Goal: Information Seeking & Learning: Learn about a topic

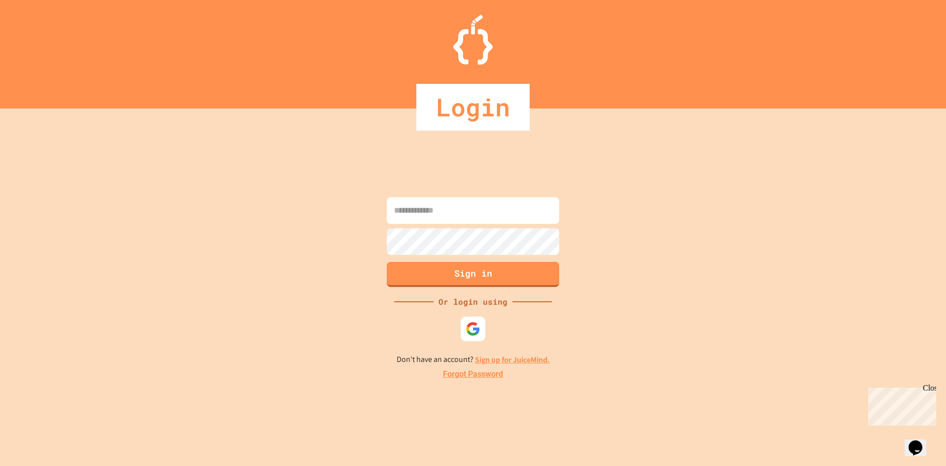
click at [486, 215] on input at bounding box center [473, 210] width 173 height 27
type input "**********"
click at [480, 271] on button "Sign in" at bounding box center [473, 274] width 173 height 25
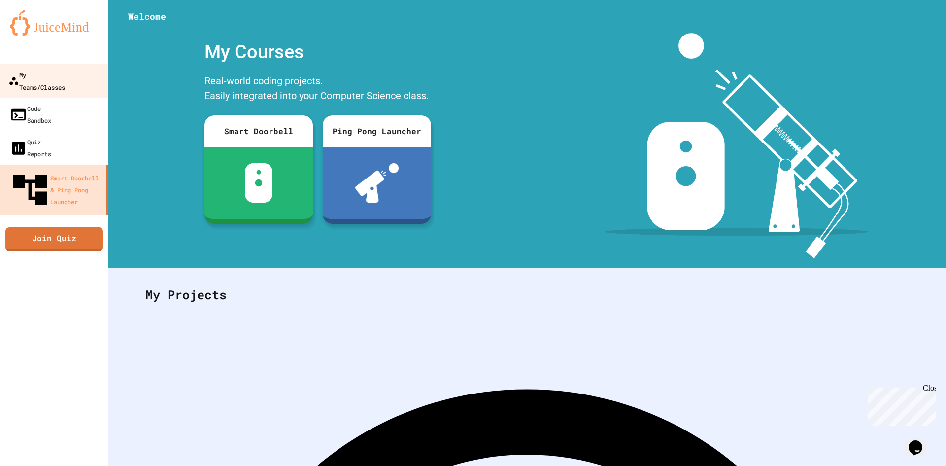
click at [54, 67] on link "My Teams/Classes" at bounding box center [55, 81] width 112 height 35
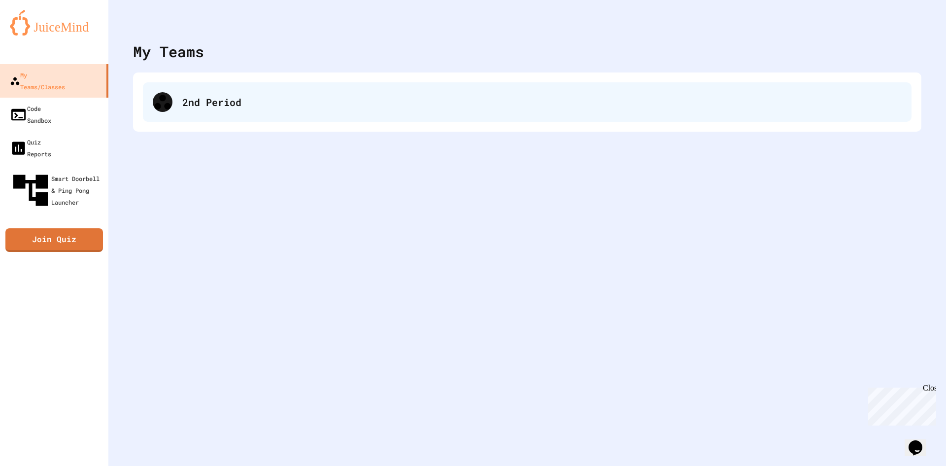
click at [209, 92] on div "2nd Period" at bounding box center [527, 101] width 769 height 39
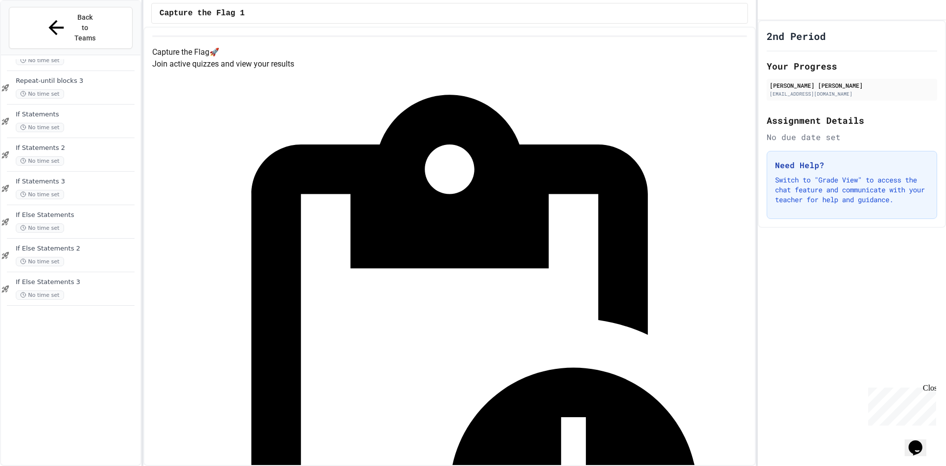
scroll to position [628, 0]
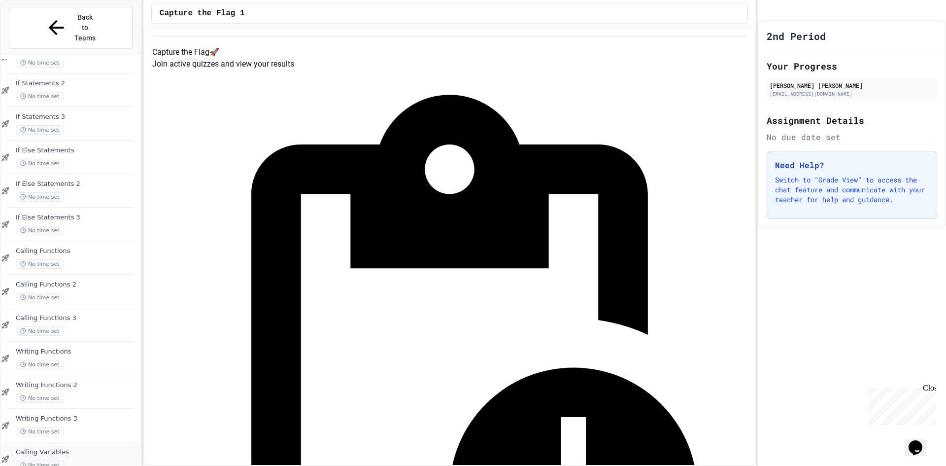
click at [101, 448] on span "Calling Variables" at bounding box center [77, 452] width 123 height 8
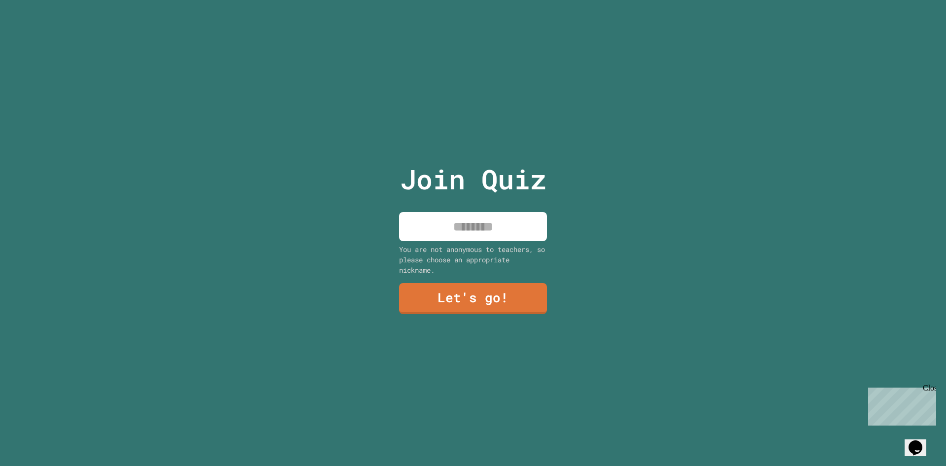
click at [451, 228] on input at bounding box center [473, 226] width 148 height 29
type input "******"
click at [470, 281] on link "Let's go!" at bounding box center [474, 297] width 138 height 33
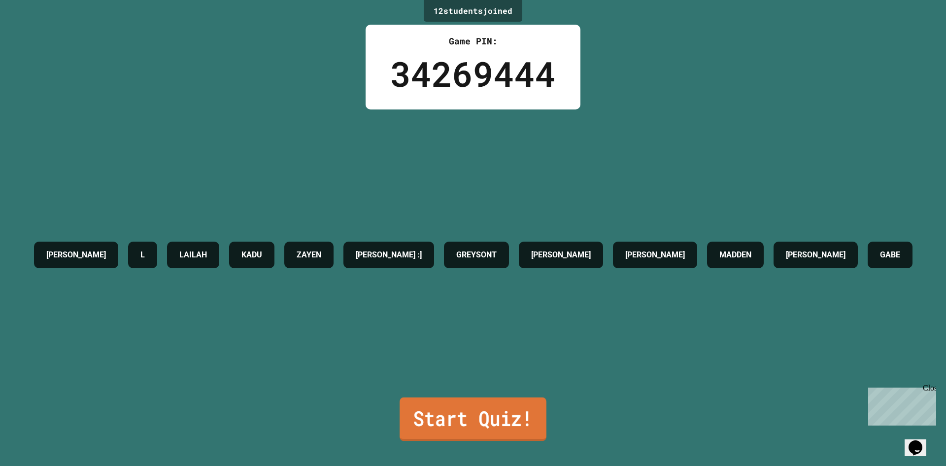
click at [401, 410] on link "Start Quiz!" at bounding box center [473, 418] width 147 height 43
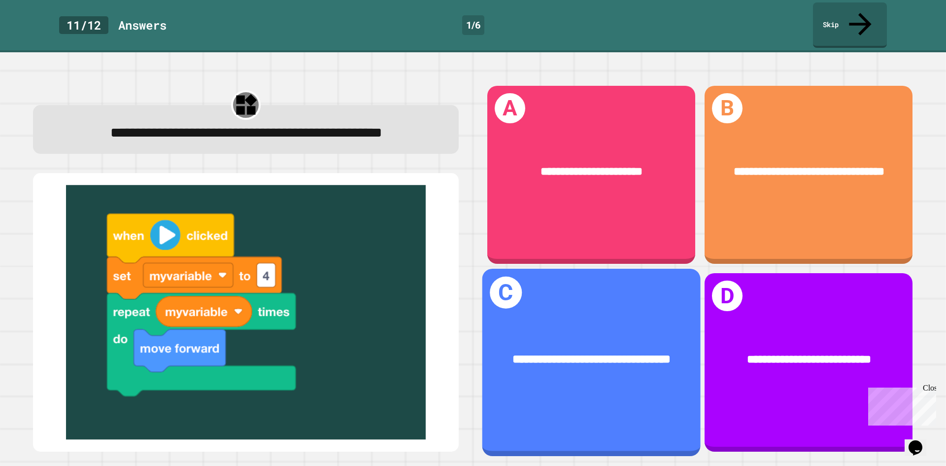
click at [615, 327] on div "**********" at bounding box center [592, 360] width 218 height 66
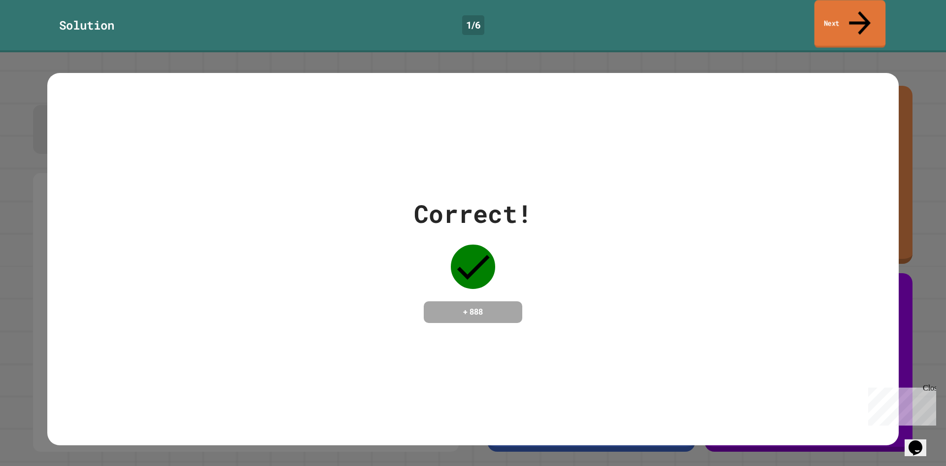
click at [846, 21] on link "Next" at bounding box center [850, 24] width 71 height 48
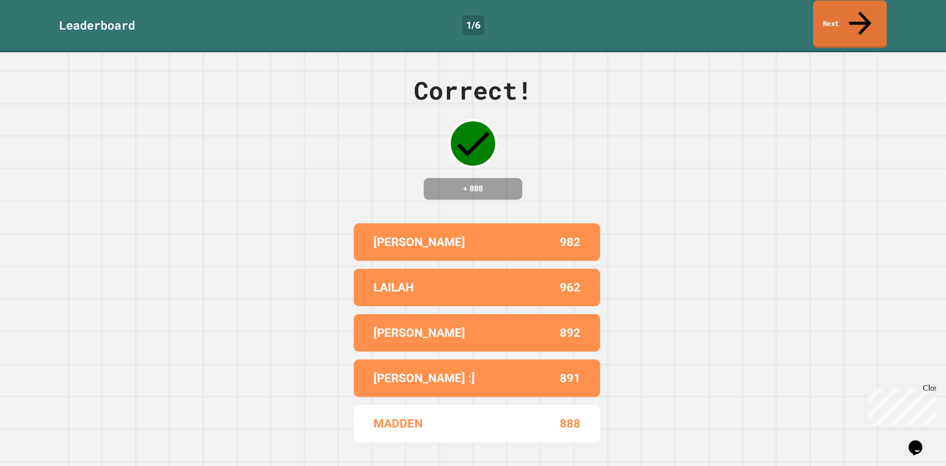
click at [846, 20] on link "Next" at bounding box center [849, 24] width 73 height 48
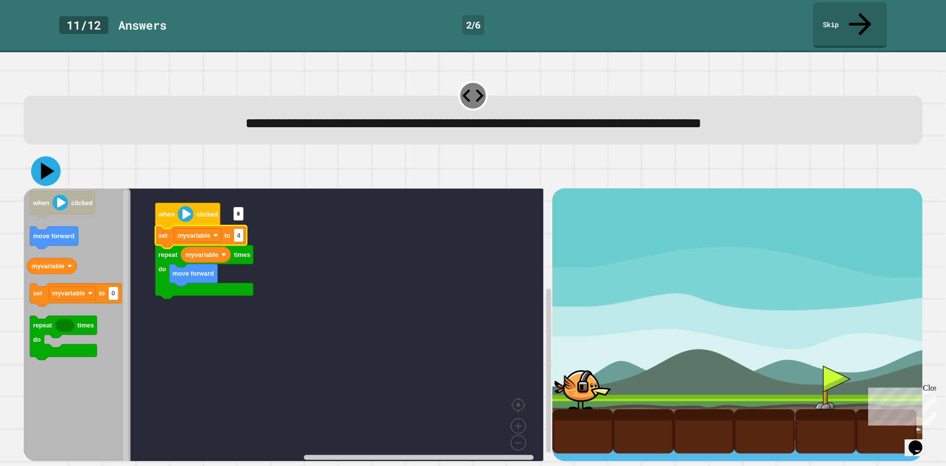
type input "*"
click at [42, 156] on icon at bounding box center [46, 171] width 30 height 30
click at [317, 243] on rect "Blockly Workspace" at bounding box center [284, 327] width 520 height 279
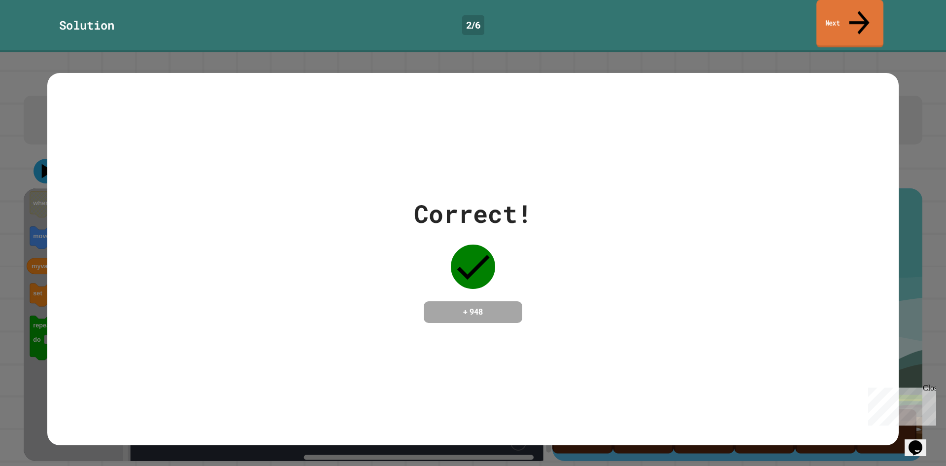
click at [848, 9] on link "Next" at bounding box center [850, 24] width 67 height 48
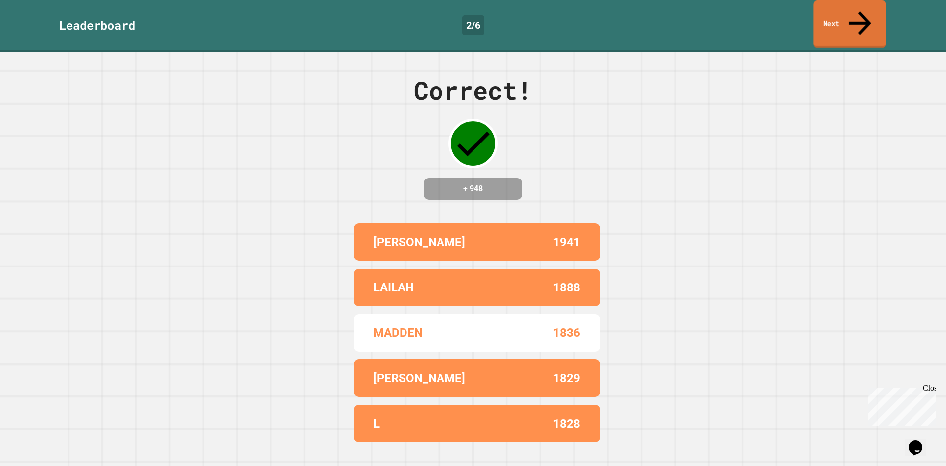
click at [846, 10] on link "Next" at bounding box center [850, 24] width 72 height 48
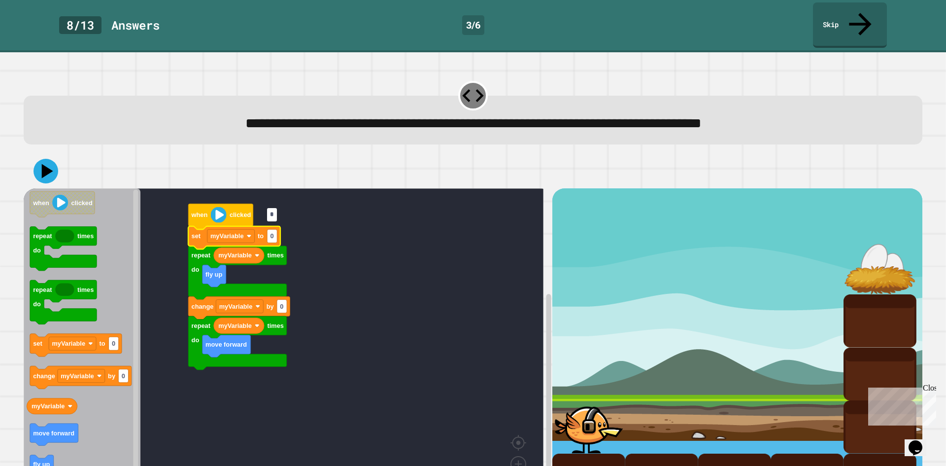
type input "*"
click at [43, 163] on icon at bounding box center [48, 171] width 14 height 17
click at [438, 297] on rect "Blockly Workspace" at bounding box center [284, 346] width 520 height 317
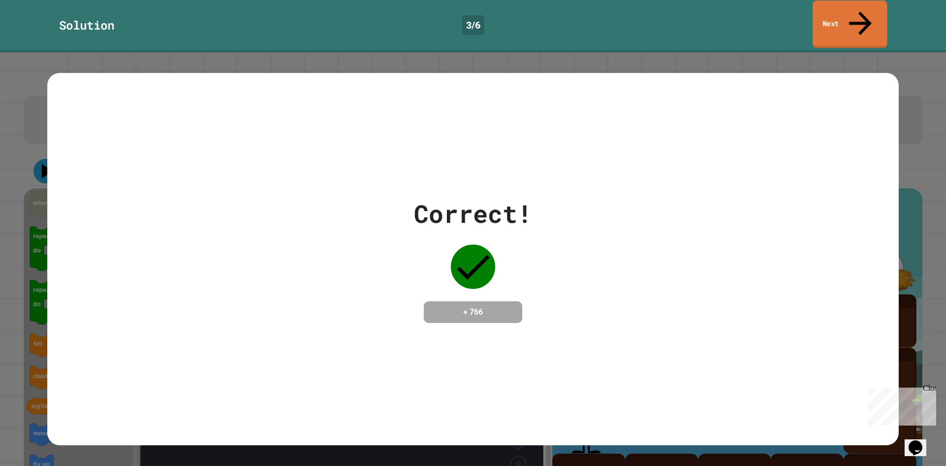
click at [857, 5] on link "Next" at bounding box center [850, 24] width 74 height 48
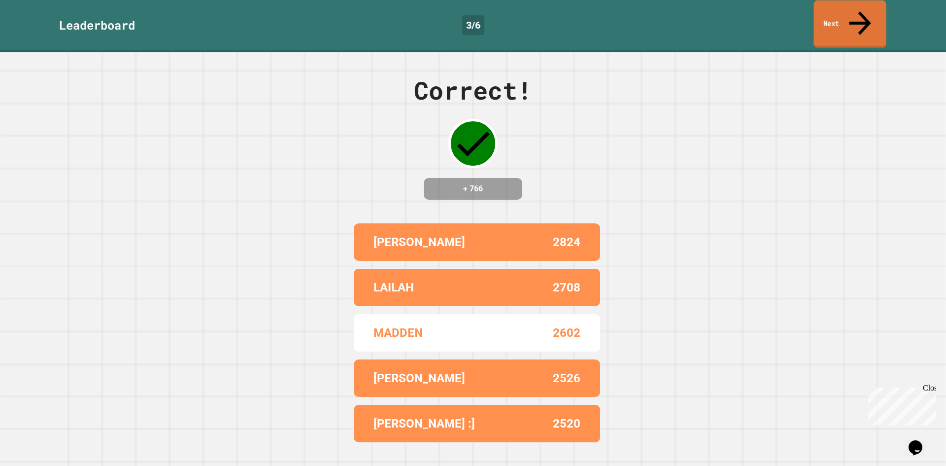
click at [854, 9] on link "Next" at bounding box center [850, 24] width 72 height 48
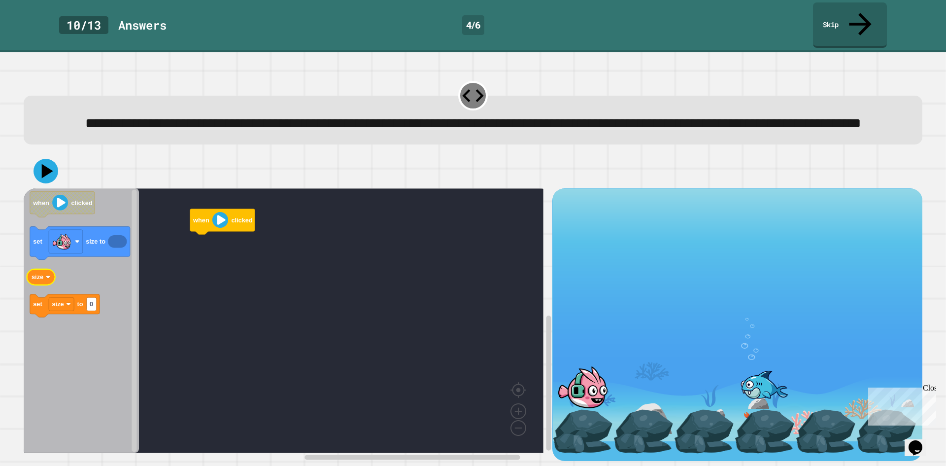
click at [45, 281] on icon "Blockly Workspace" at bounding box center [41, 277] width 29 height 16
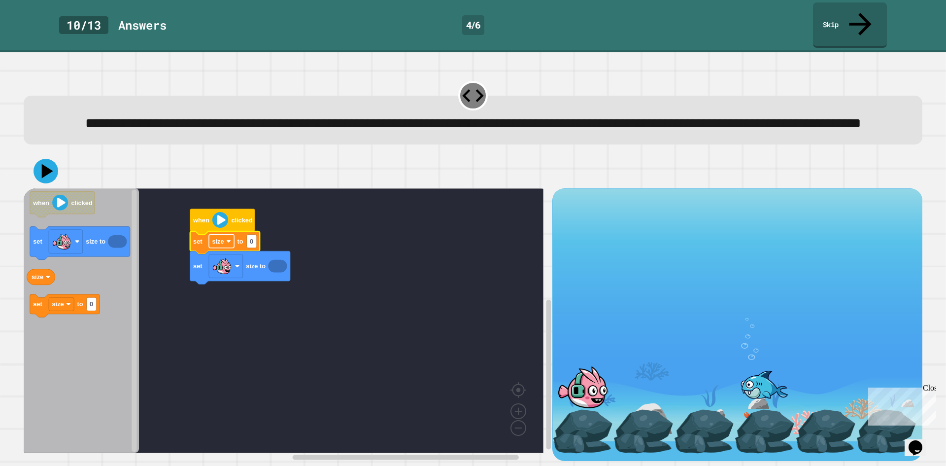
click at [223, 244] on rect "Blockly Workspace" at bounding box center [221, 241] width 25 height 13
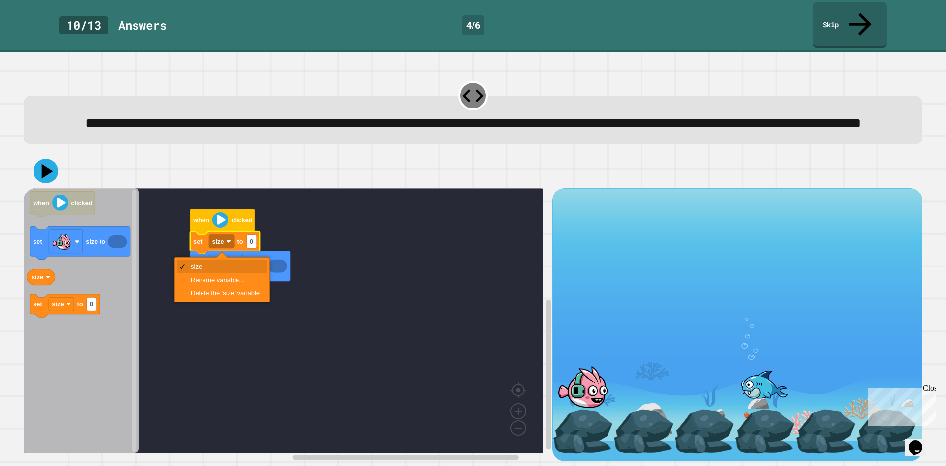
click at [278, 242] on rect "Blockly Workspace" at bounding box center [284, 320] width 520 height 265
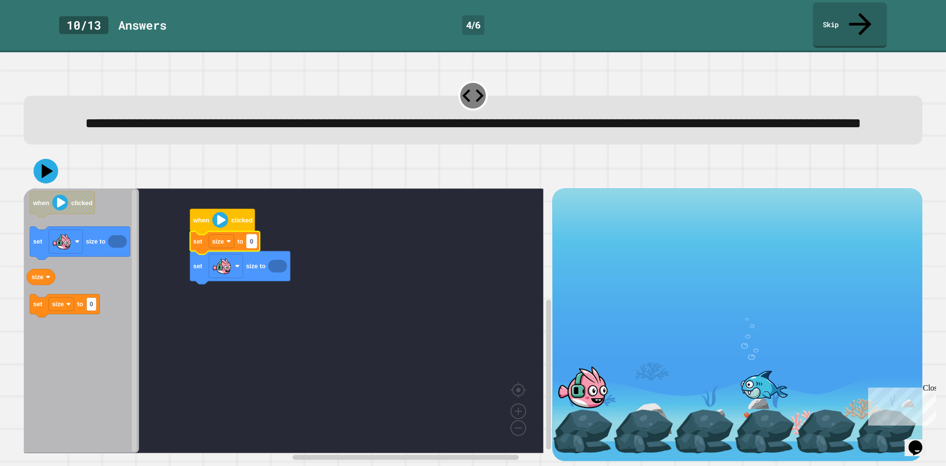
click at [253, 244] on text "0" at bounding box center [251, 241] width 3 height 7
type input "***"
click at [42, 175] on icon at bounding box center [48, 171] width 14 height 17
click at [282, 321] on rect "Blockly Workspace" at bounding box center [284, 320] width 520 height 265
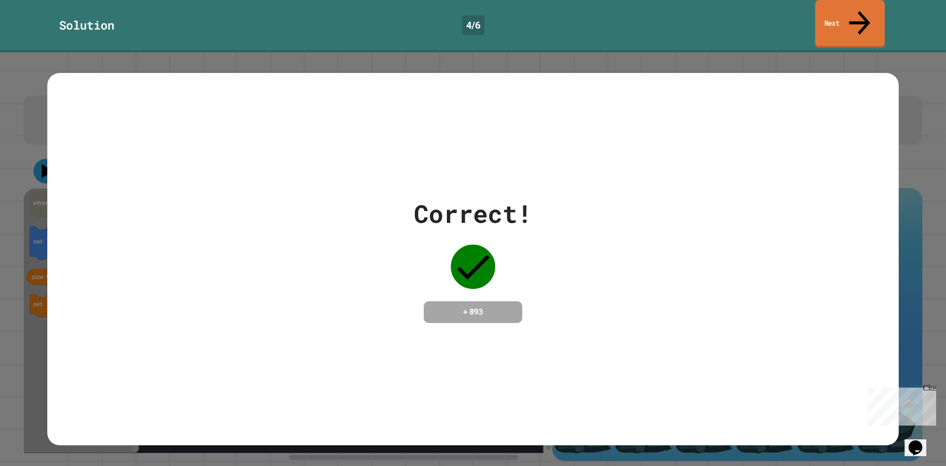
click at [838, 14] on link "Next" at bounding box center [850, 24] width 70 height 48
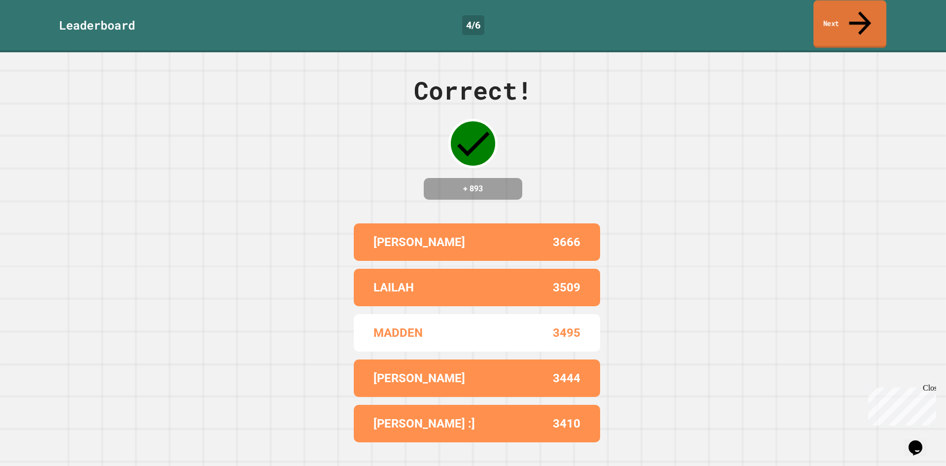
click at [833, 13] on link "Next" at bounding box center [850, 24] width 73 height 48
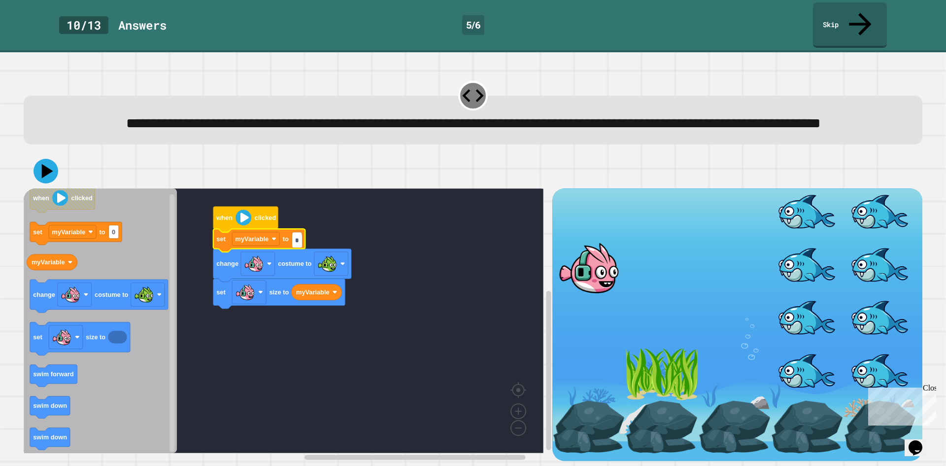
type input "**"
click at [416, 252] on rect "Blockly Workspace" at bounding box center [284, 320] width 520 height 265
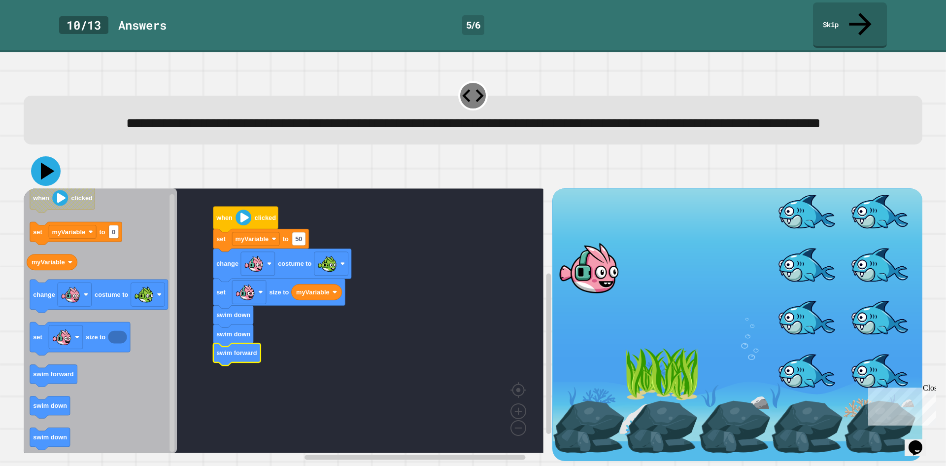
click at [42, 167] on icon at bounding box center [46, 171] width 30 height 30
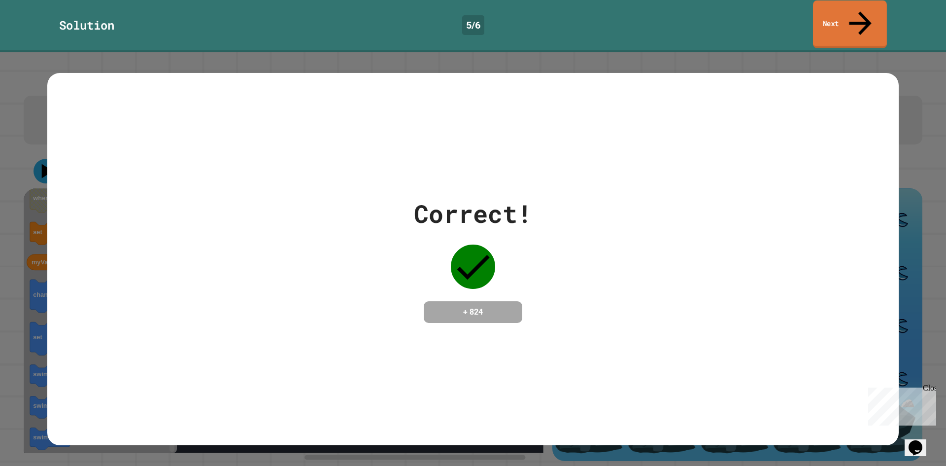
click at [827, 9] on link "Next" at bounding box center [850, 24] width 74 height 48
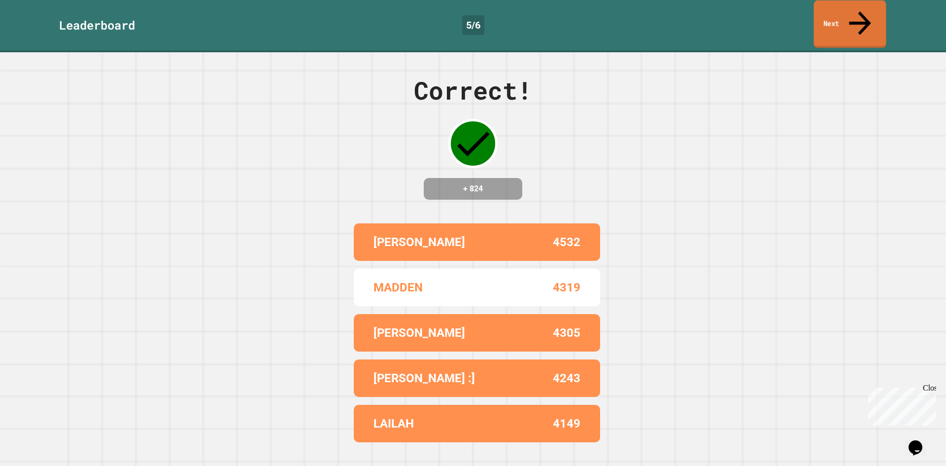
click at [826, 9] on link "Next" at bounding box center [850, 24] width 72 height 48
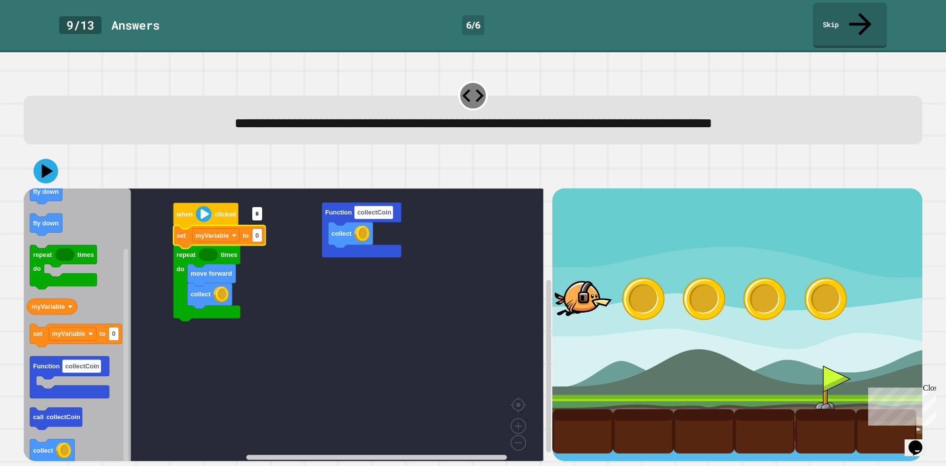
type input "*"
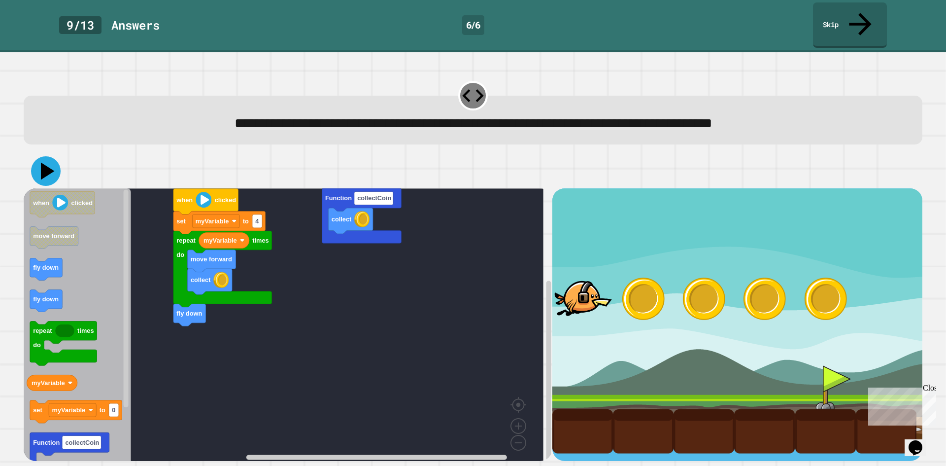
click at [40, 156] on icon at bounding box center [46, 171] width 30 height 30
click at [47, 159] on icon at bounding box center [46, 171] width 30 height 30
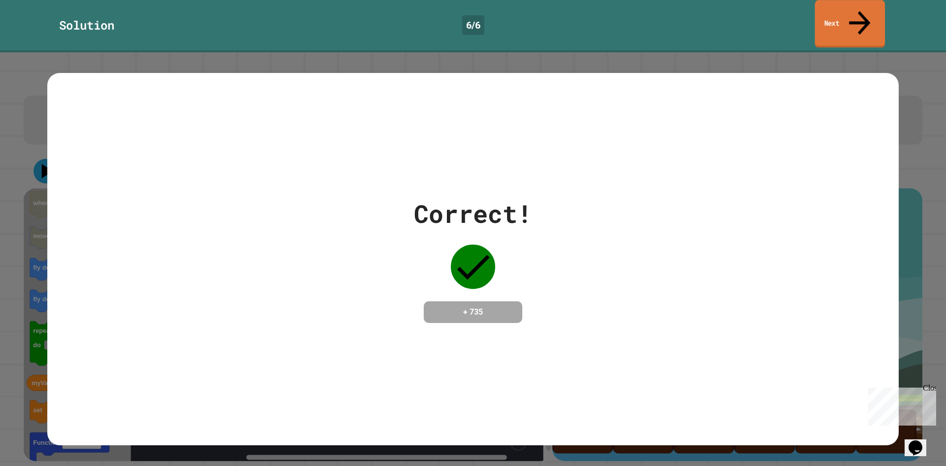
click at [828, 15] on link "Next" at bounding box center [850, 24] width 70 height 48
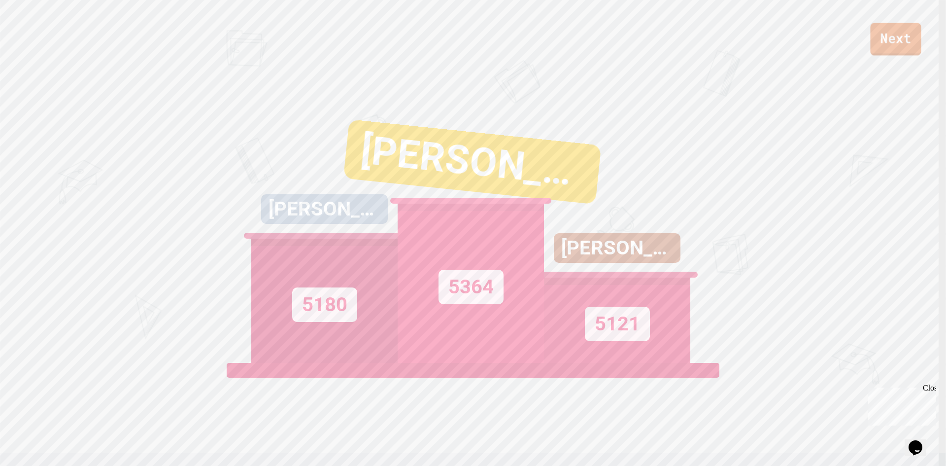
click at [888, 38] on link "Next" at bounding box center [895, 39] width 51 height 33
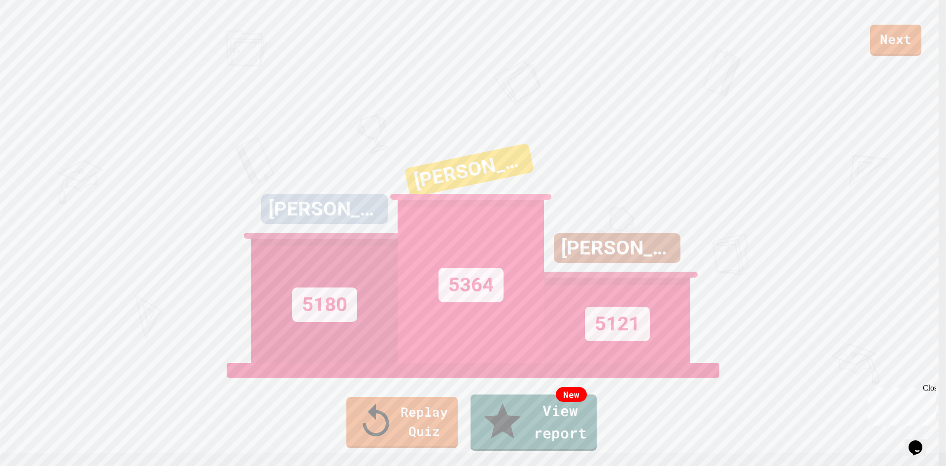
drag, startPoint x: 485, startPoint y: 233, endPoint x: 485, endPoint y: 238, distance: 5.4
